Goal: Navigation & Orientation: Find specific page/section

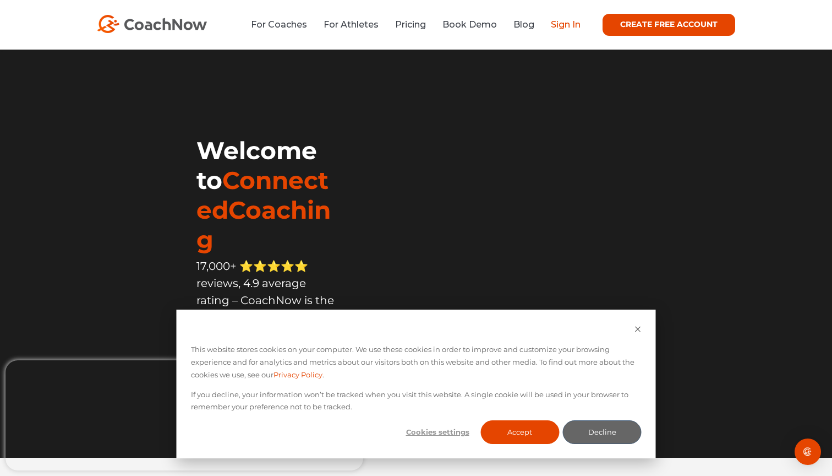
click at [566, 29] on link "Sign In" at bounding box center [566, 24] width 30 height 10
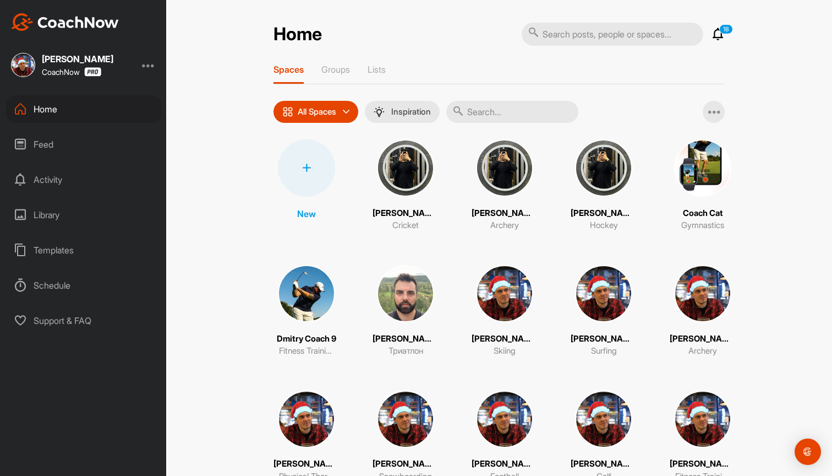
click at [78, 130] on div "Feed" at bounding box center [83, 144] width 155 height 28
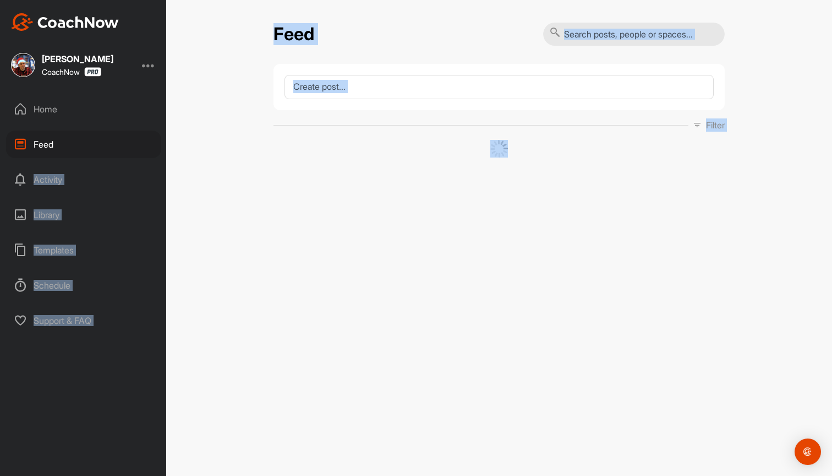
drag, startPoint x: 91, startPoint y: 144, endPoint x: 351, endPoint y: 146, distance: 259.3
click at [347, 146] on div "Dmitry Zheshinsky CoachNow Home Feed Activity Library Templates Schedule Suppor…" at bounding box center [416, 238] width 832 height 476
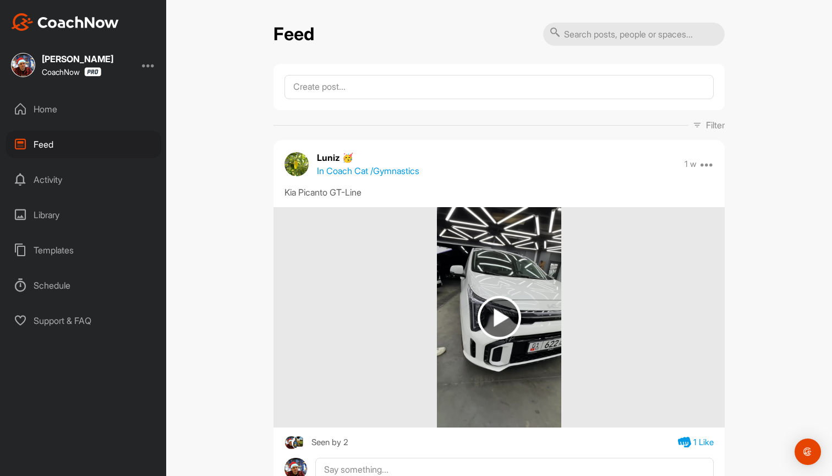
click at [798, 57] on div "Feed Filter Media Type Images Videos Notes Audio Documents Author Avazd Abdrasu…" at bounding box center [499, 238] width 666 height 476
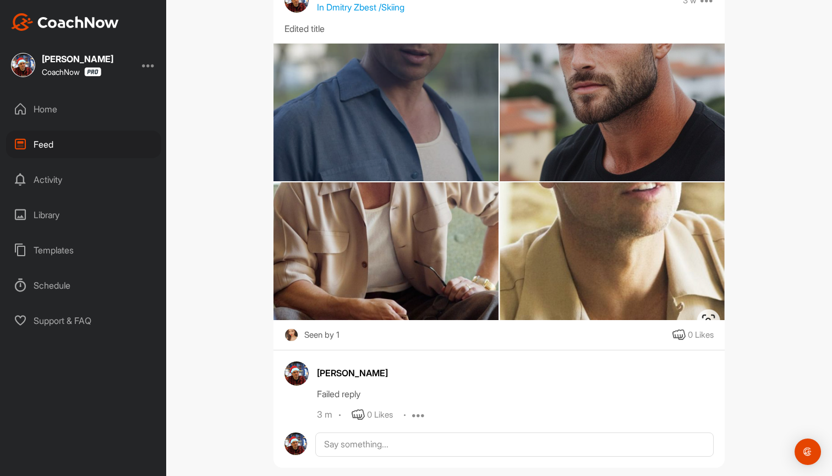
scroll to position [507, 0]
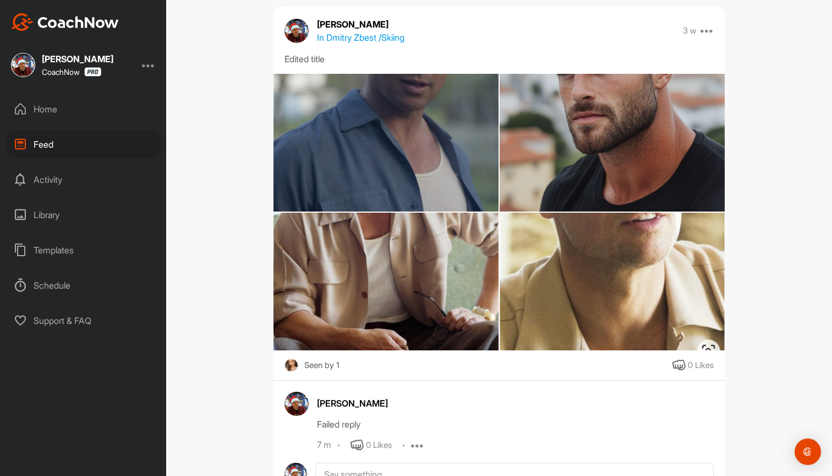
scroll to position [487, 0]
